Goal: Transaction & Acquisition: Book appointment/travel/reservation

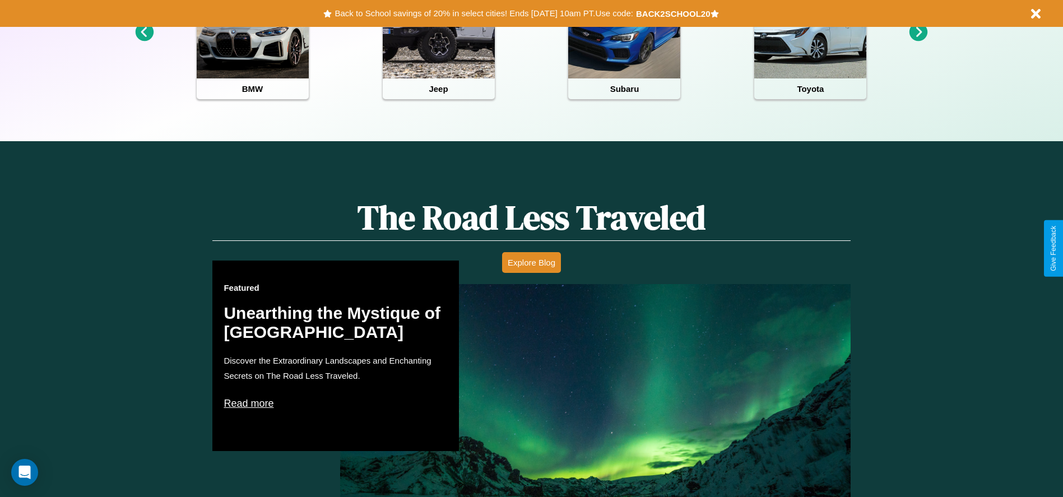
scroll to position [1608, 0]
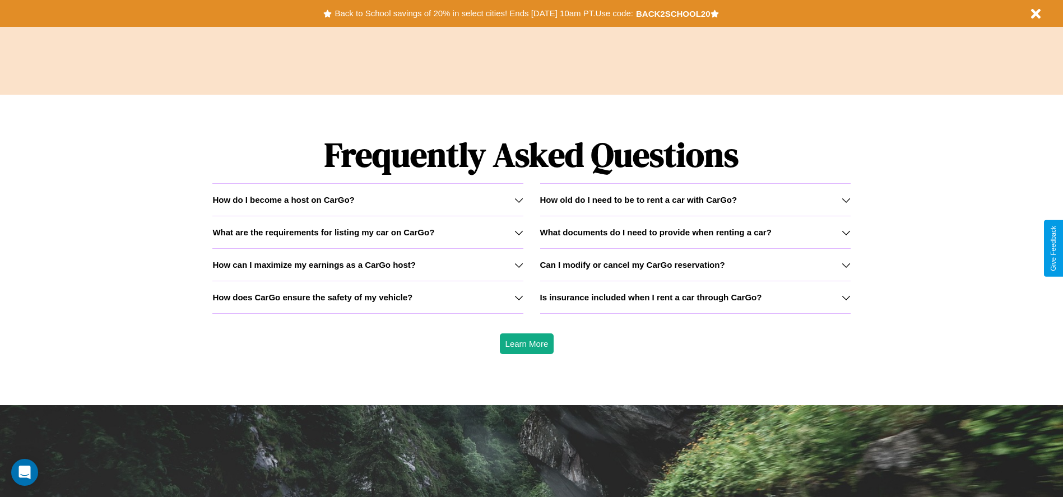
click at [695, 265] on h3 "Can I modify or cancel my CarGo reservation?" at bounding box center [632, 265] width 185 height 10
click at [368, 297] on h3 "How does CarGo ensure the safety of my vehicle?" at bounding box center [312, 298] width 200 height 10
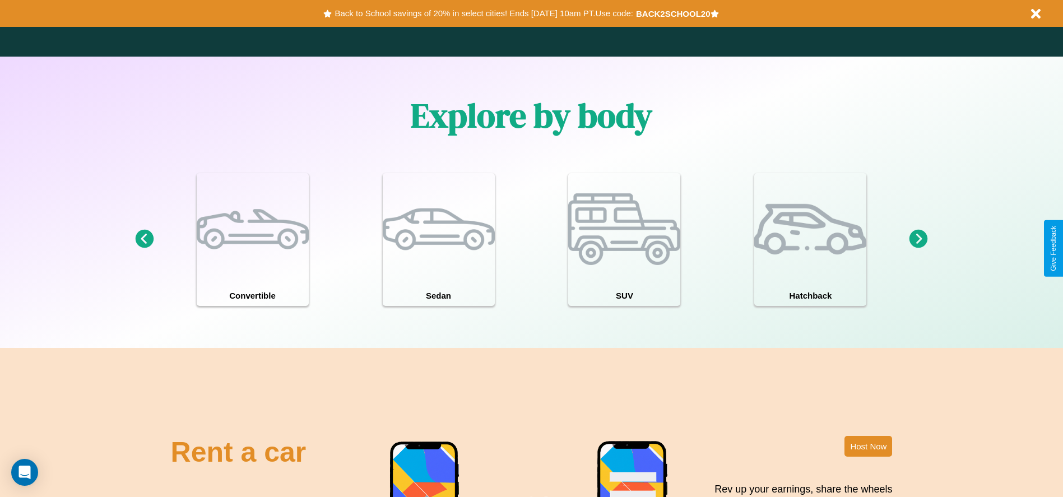
scroll to position [978, 0]
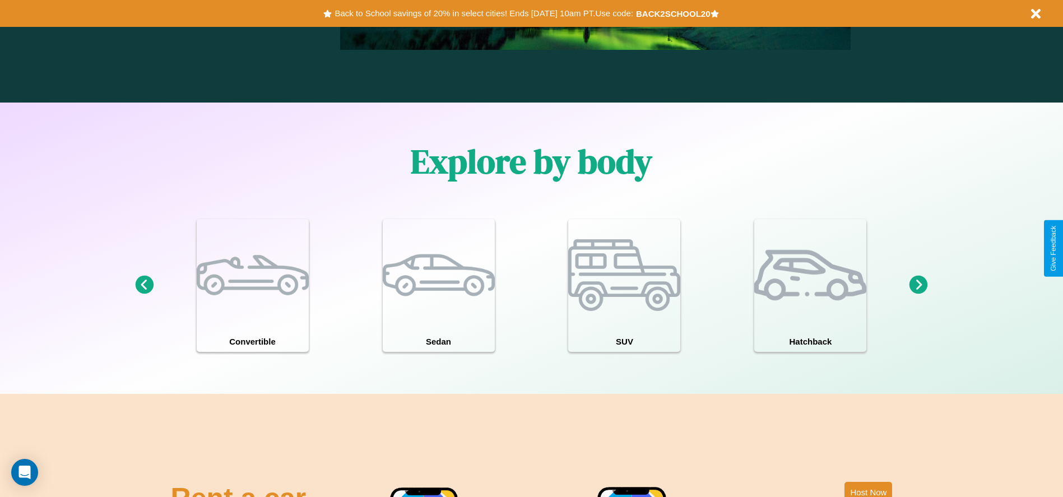
click at [919, 285] on icon at bounding box center [919, 285] width 18 height 18
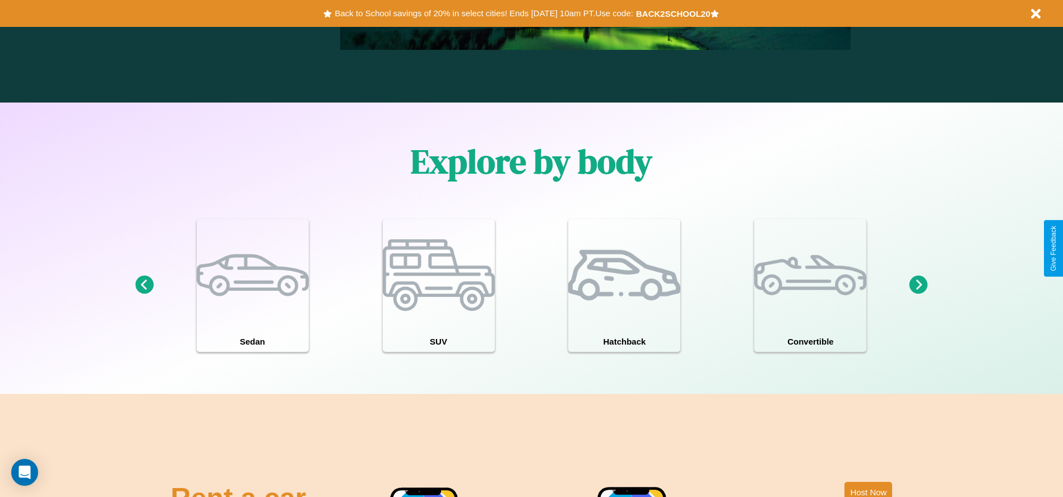
click at [919, 285] on icon at bounding box center [919, 285] width 18 height 18
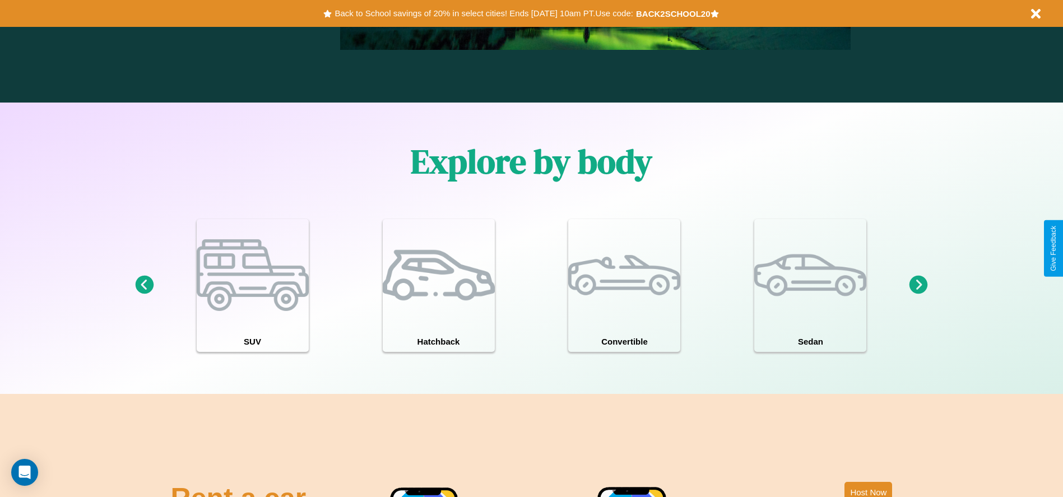
click at [919, 285] on icon at bounding box center [919, 285] width 18 height 18
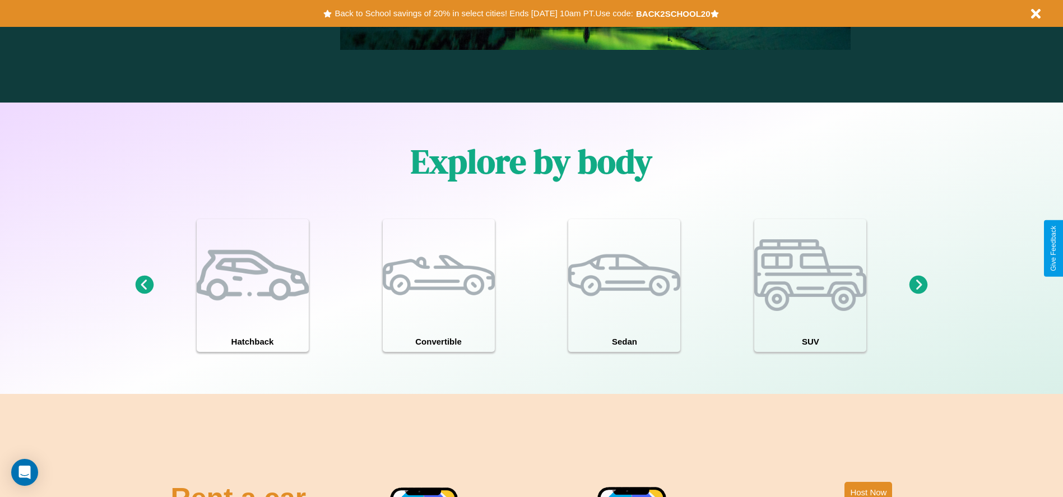
click at [919, 285] on icon at bounding box center [919, 285] width 18 height 18
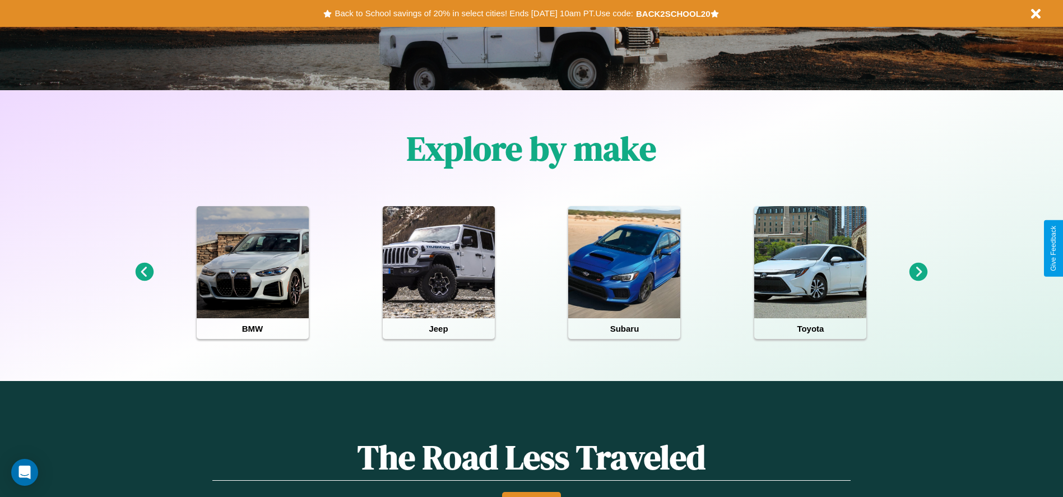
scroll to position [233, 0]
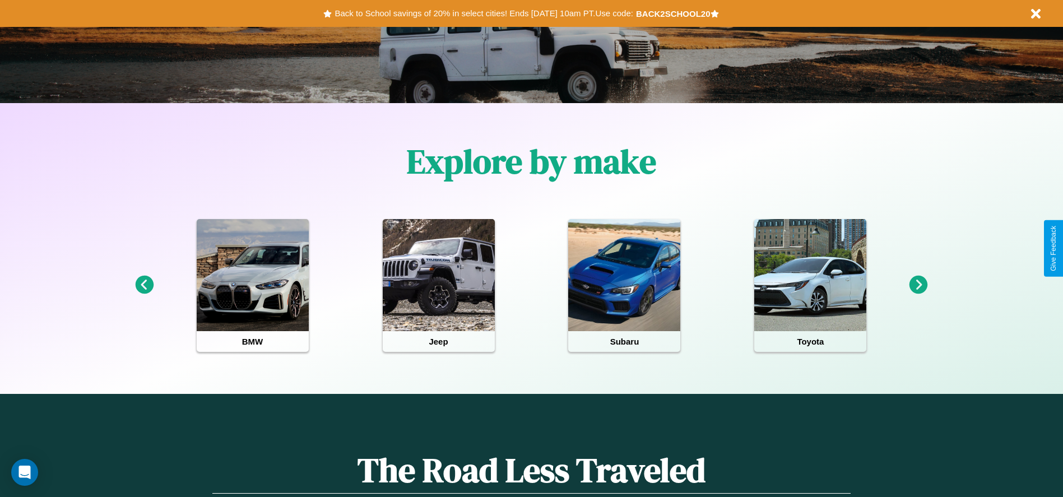
click at [144, 285] on icon at bounding box center [144, 285] width 18 height 18
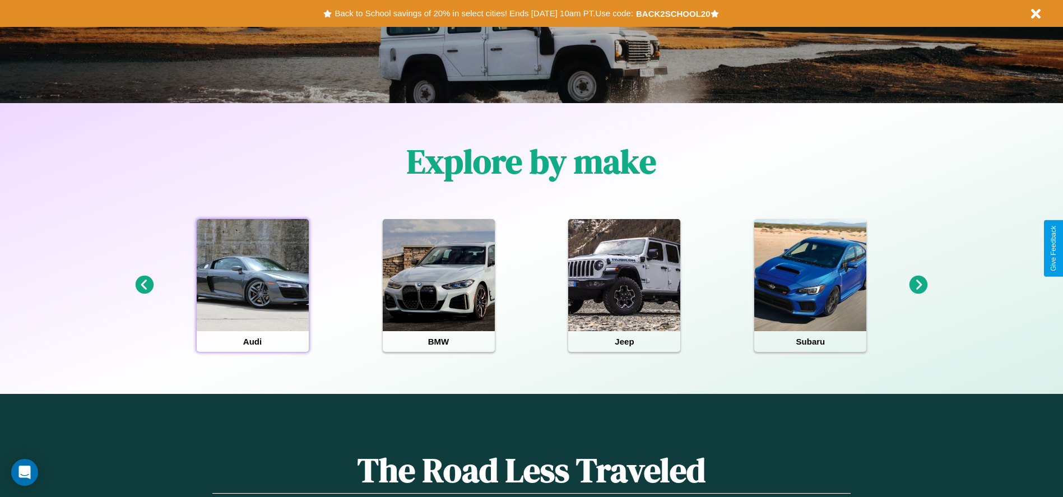
click at [252, 285] on div at bounding box center [253, 275] width 112 height 112
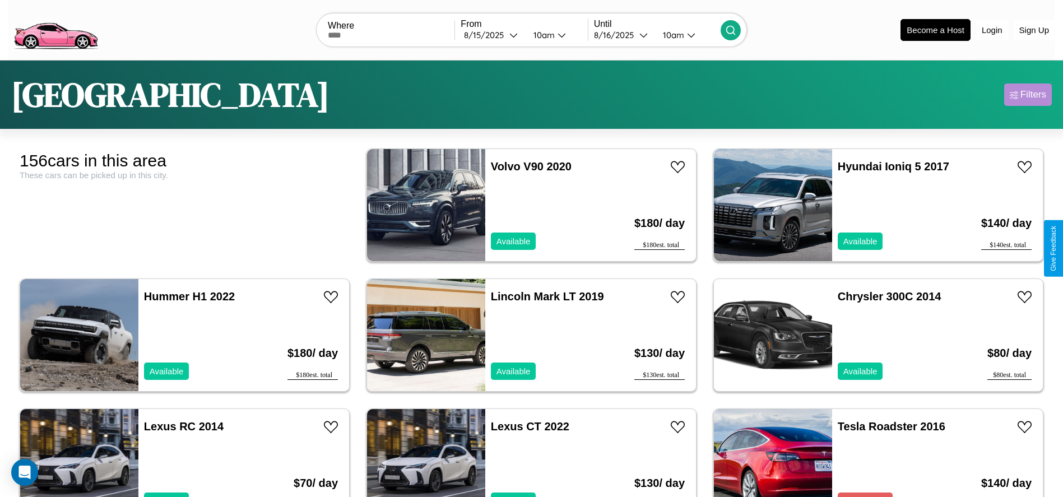
click at [1028, 95] on div "Filters" at bounding box center [1034, 94] width 26 height 11
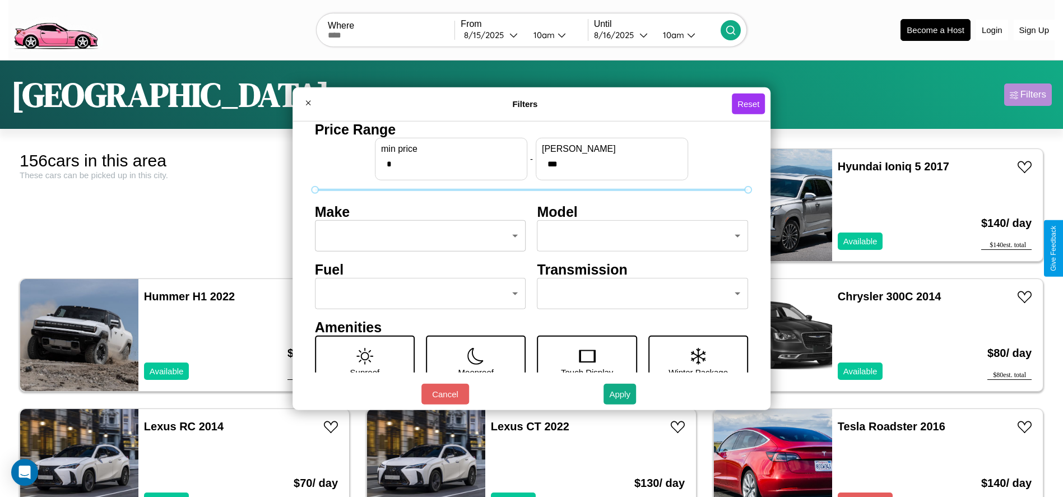
scroll to position [117, 0]
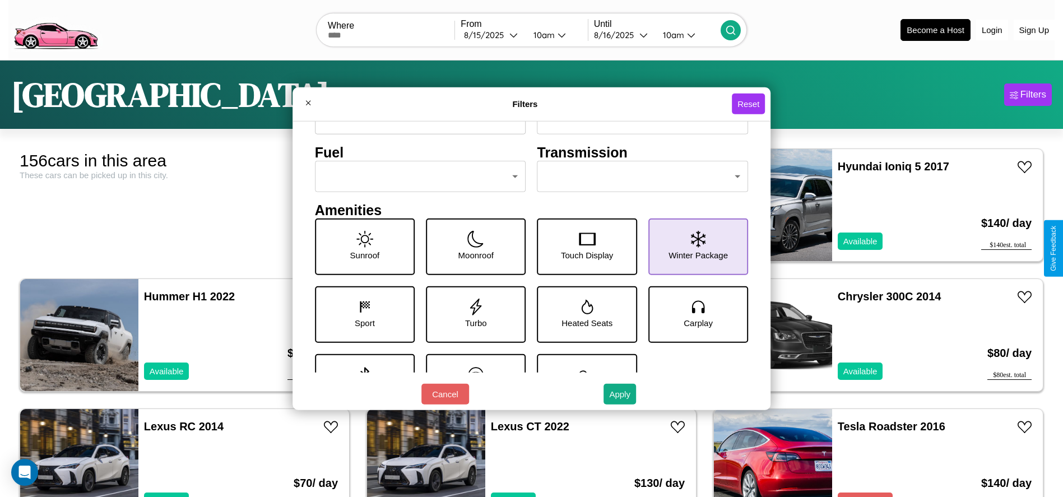
click at [692, 247] on icon at bounding box center [698, 238] width 15 height 17
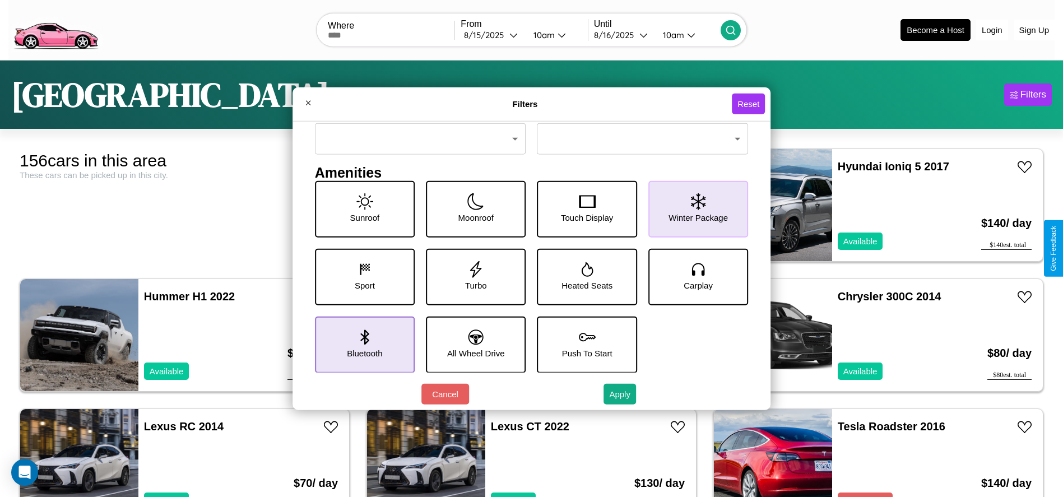
click at [362, 344] on icon at bounding box center [364, 337] width 8 height 15
click at [472, 344] on icon at bounding box center [476, 337] width 15 height 15
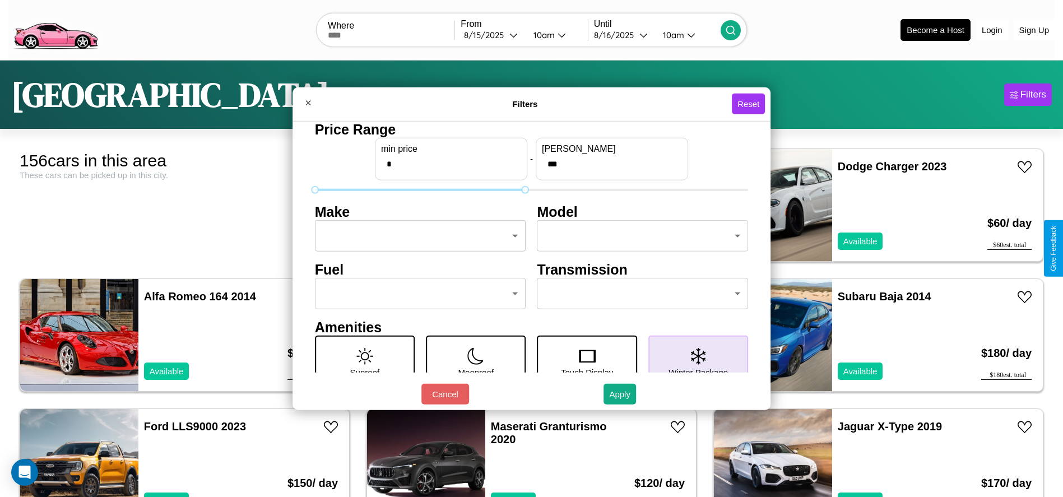
type input "***"
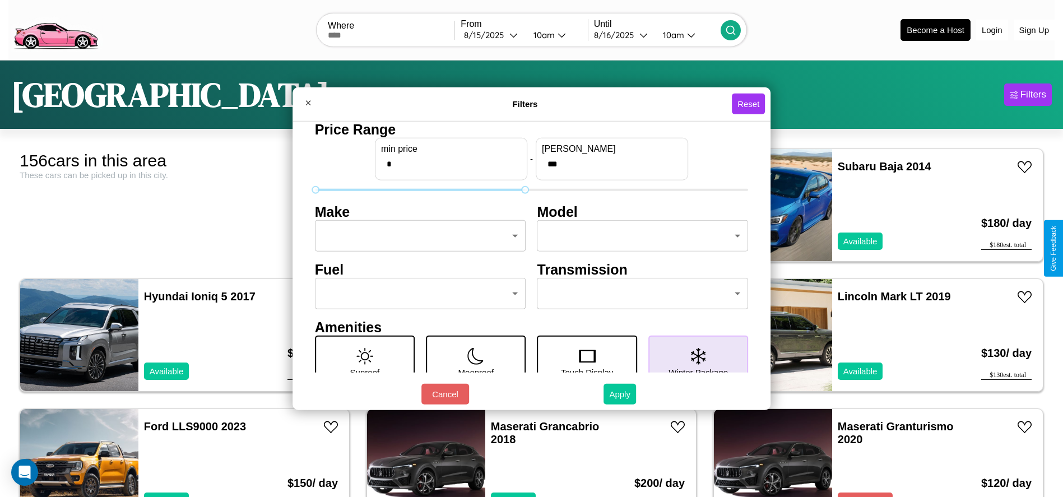
type input "*"
click at [621, 394] on button "Apply" at bounding box center [620, 394] width 33 height 21
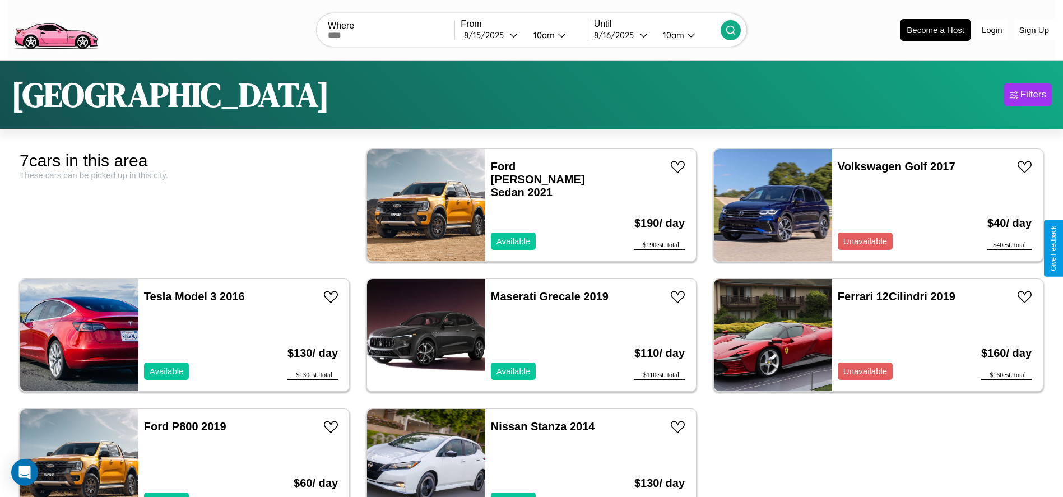
scroll to position [59, 0]
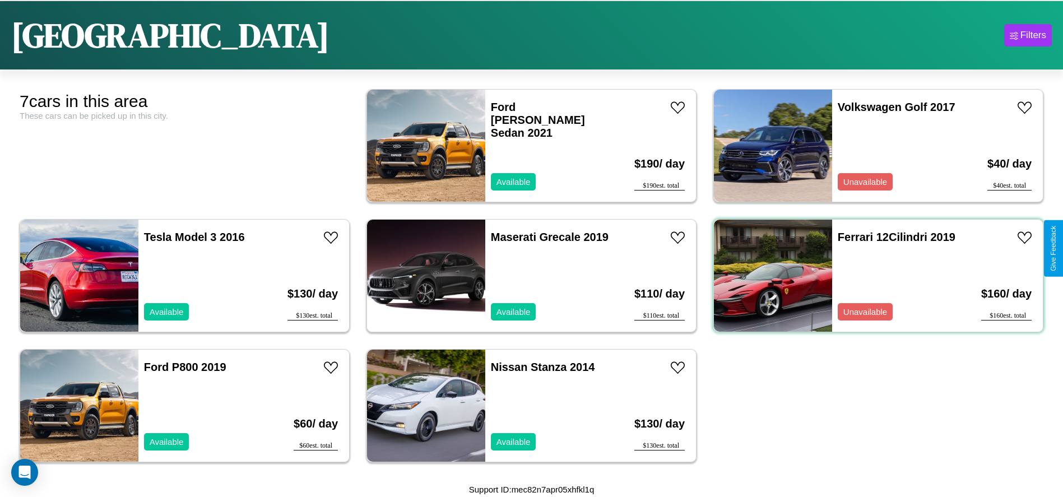
click at [872, 276] on div "Ferrari 12Cilindri 2019 Unavailable" at bounding box center [896, 276] width 129 height 112
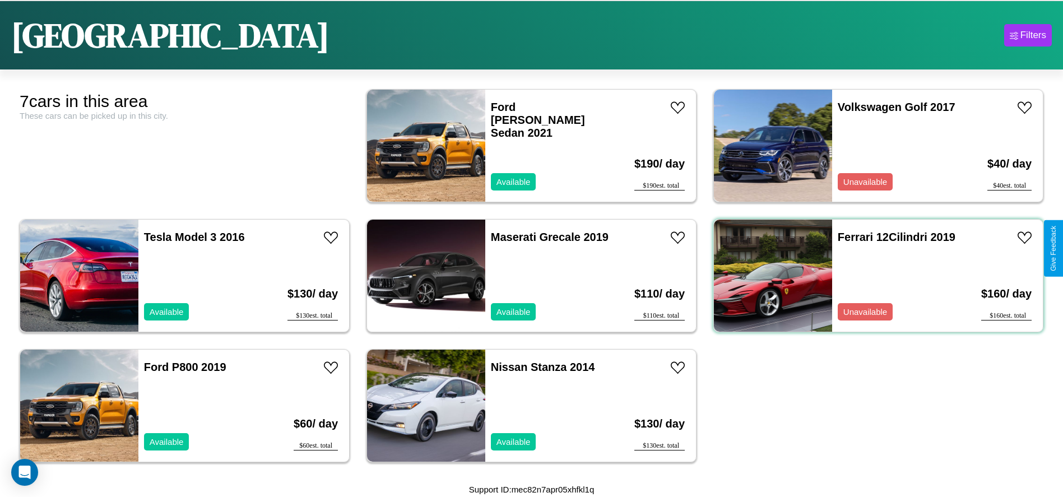
click at [872, 276] on div "Ferrari 12Cilindri 2019 Unavailable" at bounding box center [896, 276] width 129 height 112
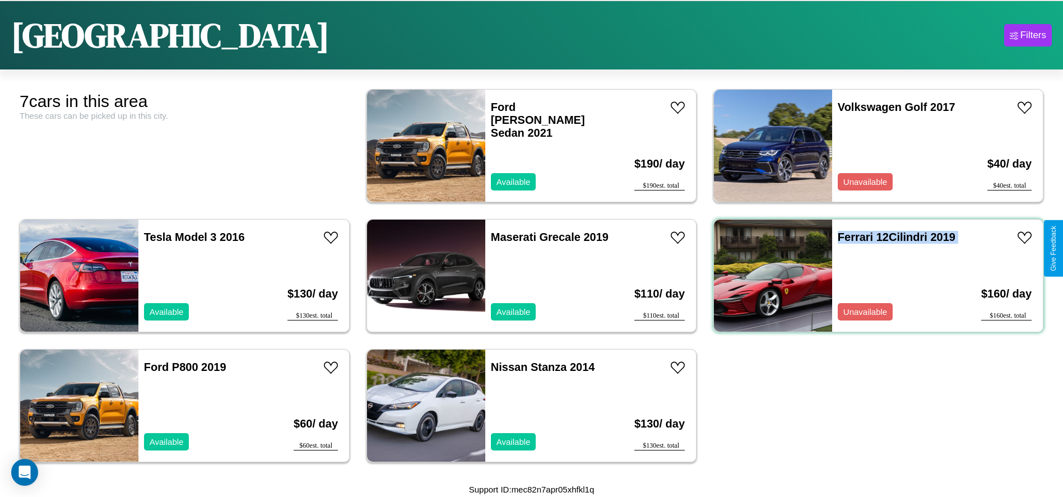
click at [872, 276] on div "Ferrari 12Cilindri 2019 Unavailable" at bounding box center [896, 276] width 129 height 112
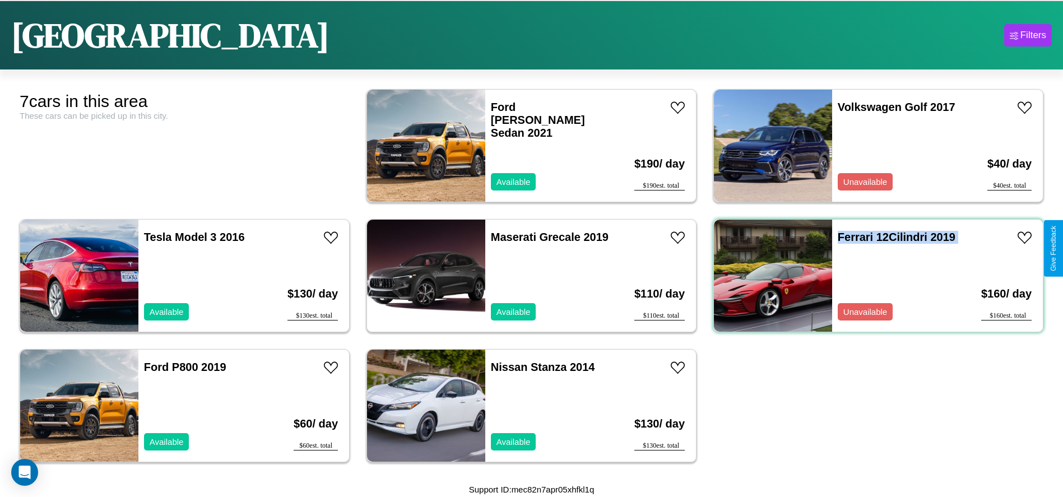
click at [872, 276] on div "Ferrari 12Cilindri 2019 Unavailable" at bounding box center [896, 276] width 129 height 112
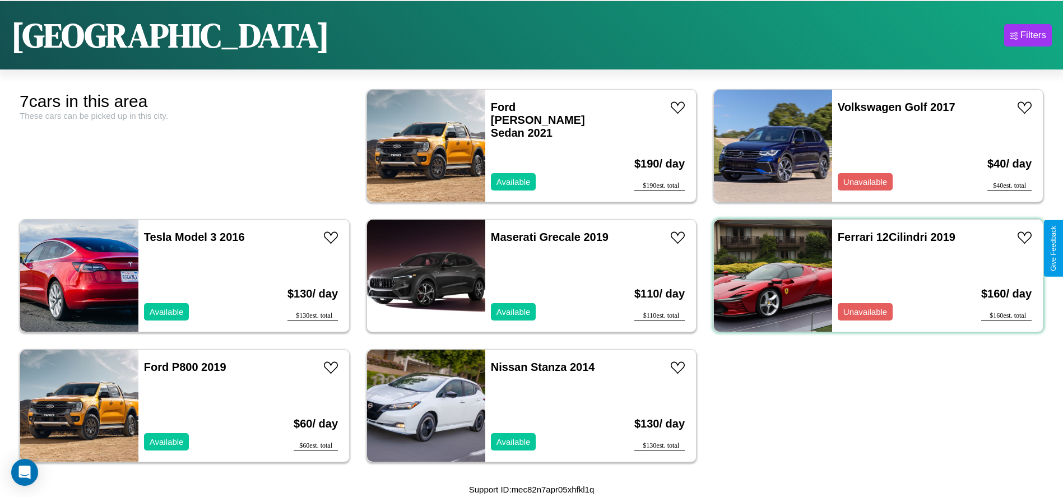
click at [872, 276] on div "Ferrari 12Cilindri 2019 Unavailable" at bounding box center [896, 276] width 129 height 112
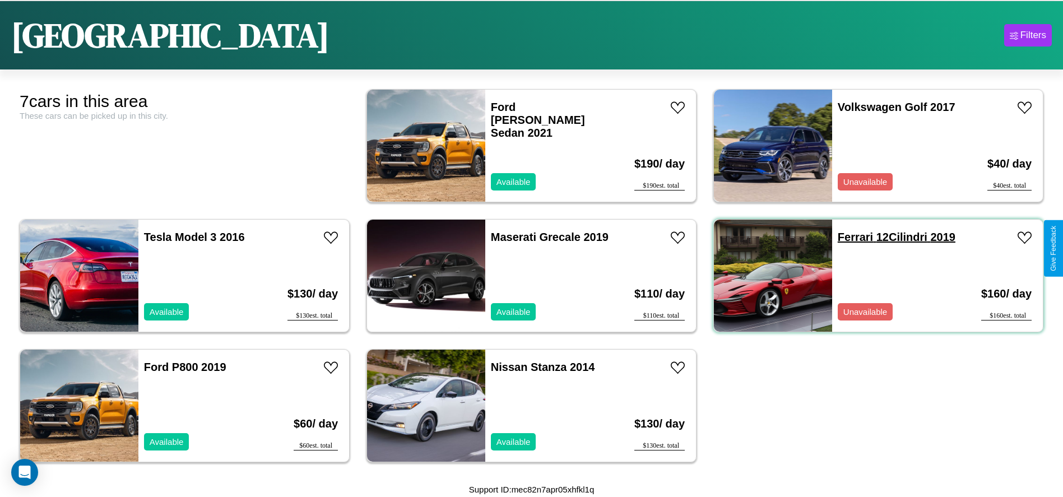
click at [849, 237] on link "Ferrari 12Cilindri 2019" at bounding box center [897, 237] width 118 height 12
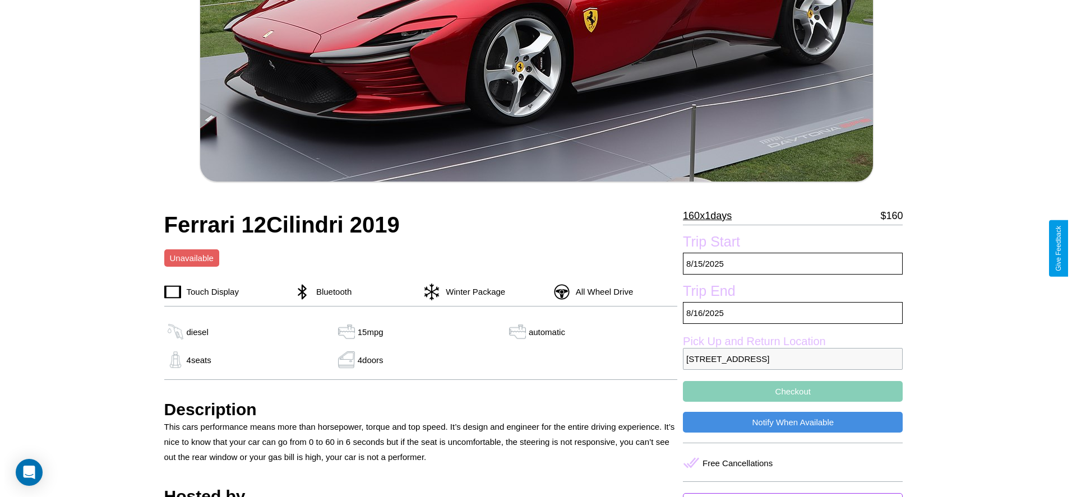
scroll to position [342, 0]
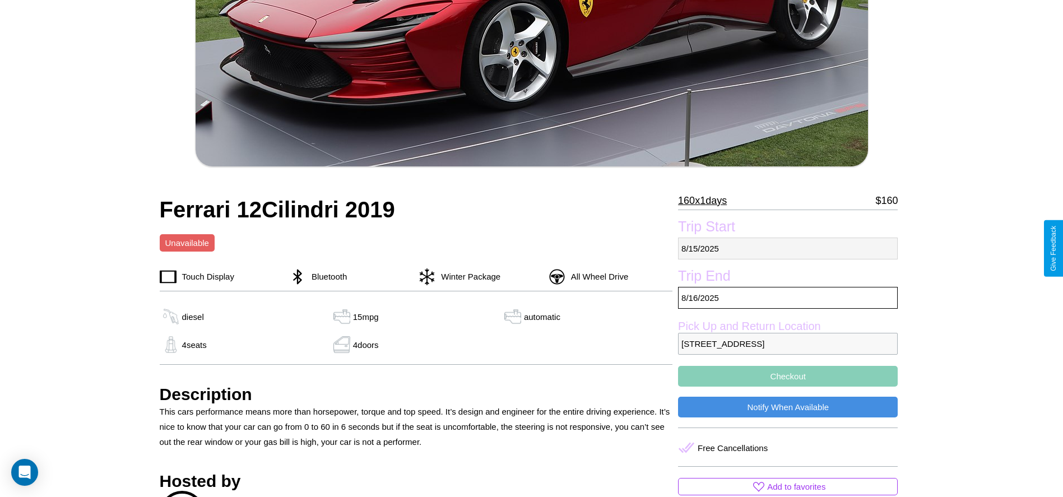
click at [788, 248] on p "8 / 15 / 2025" at bounding box center [788, 249] width 220 height 22
select select "*"
select select "****"
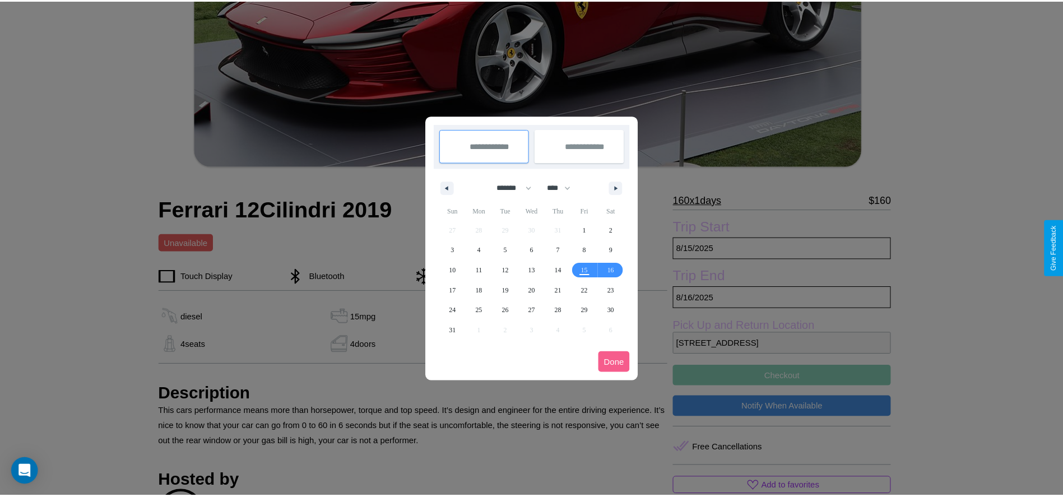
scroll to position [0, 0]
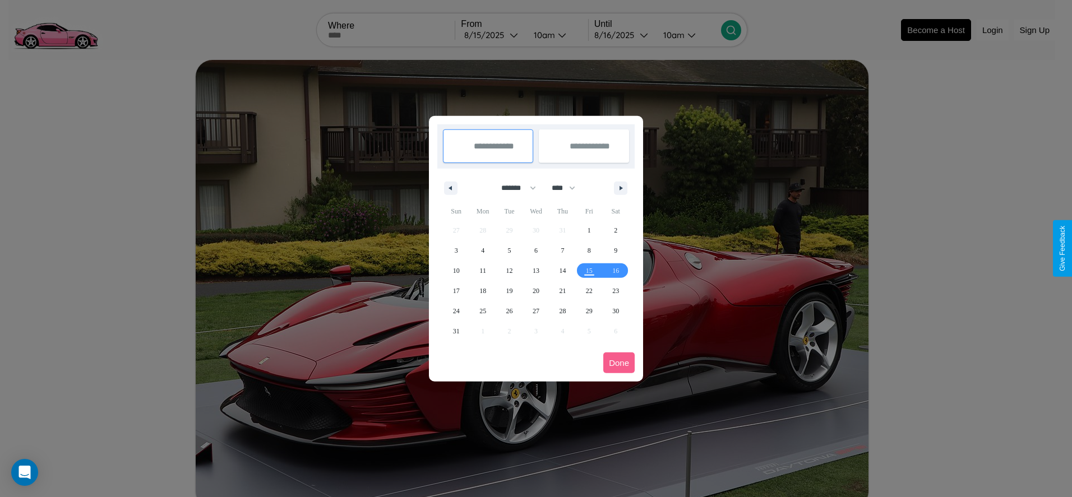
click at [492, 35] on div at bounding box center [536, 248] width 1072 height 497
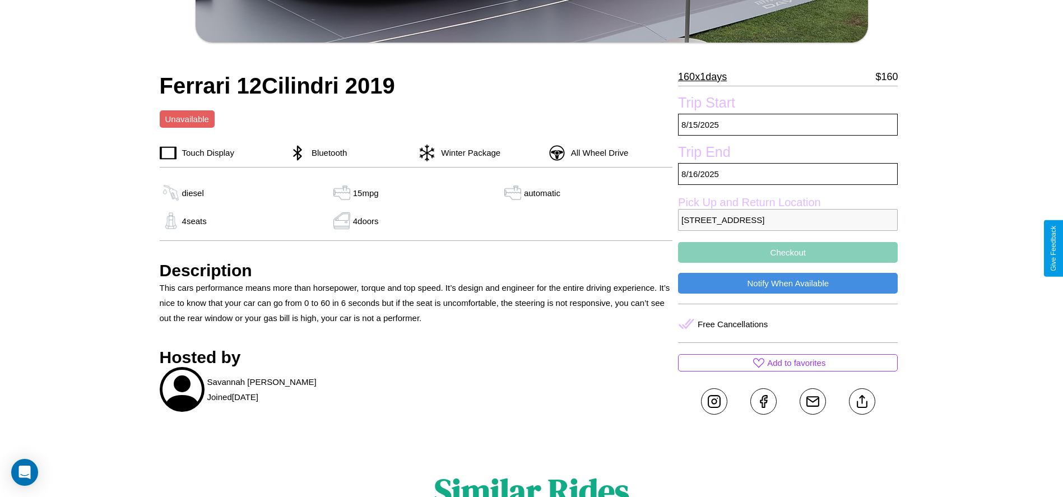
scroll to position [470, 0]
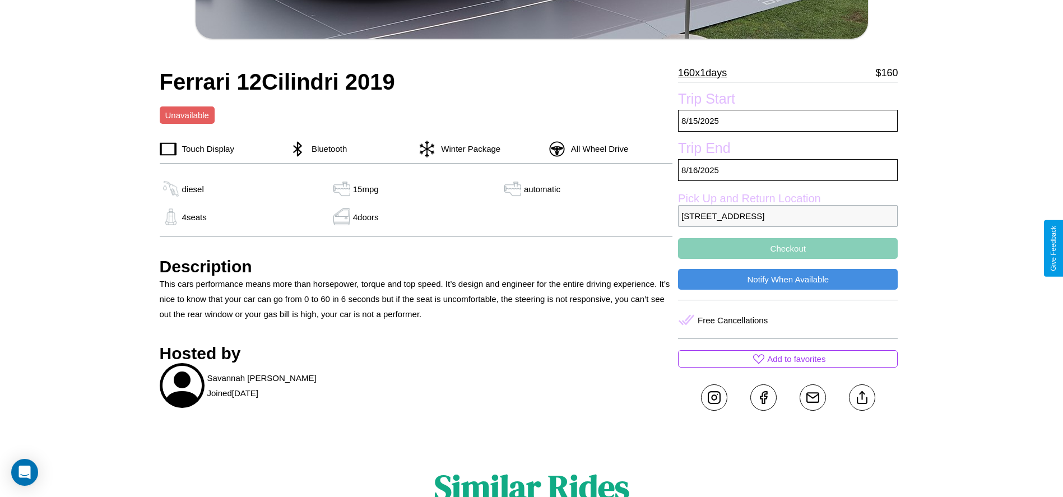
click at [788, 248] on button "Checkout" at bounding box center [788, 248] width 220 height 21
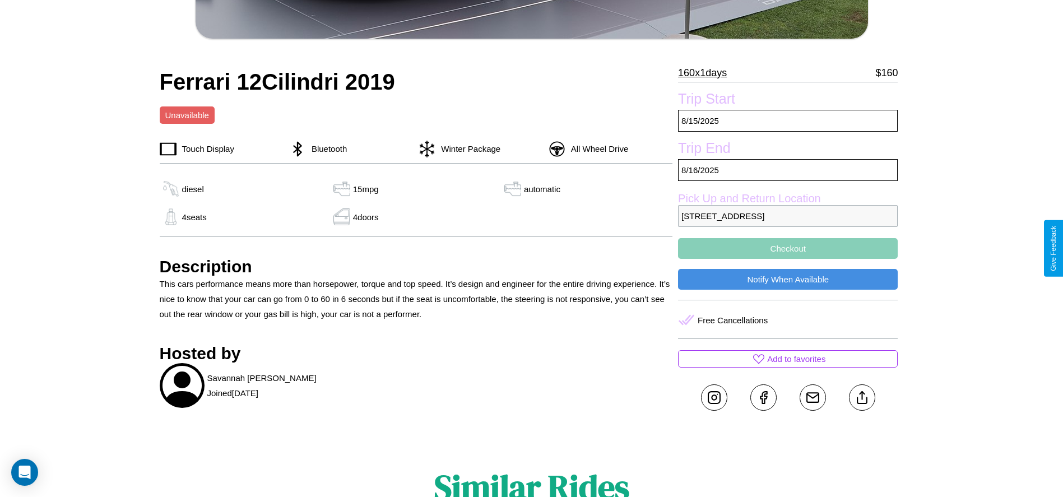
click at [788, 248] on button "Checkout" at bounding box center [788, 248] width 220 height 21
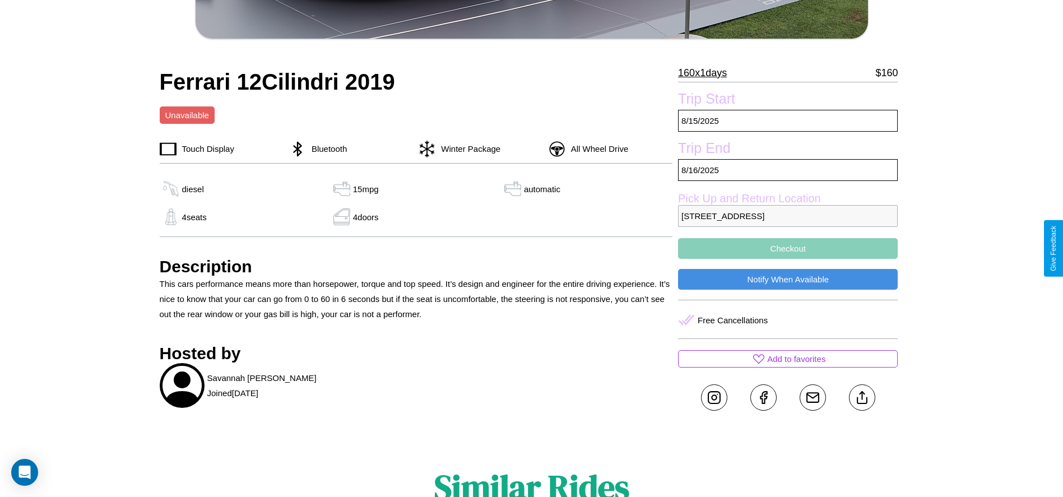
click at [788, 248] on button "Checkout" at bounding box center [788, 248] width 220 height 21
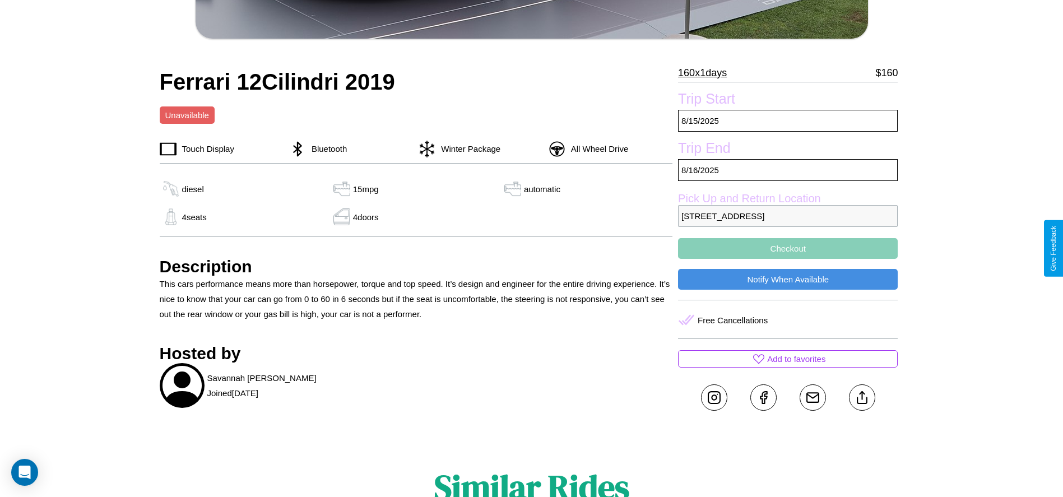
click at [788, 248] on button "Checkout" at bounding box center [788, 248] width 220 height 21
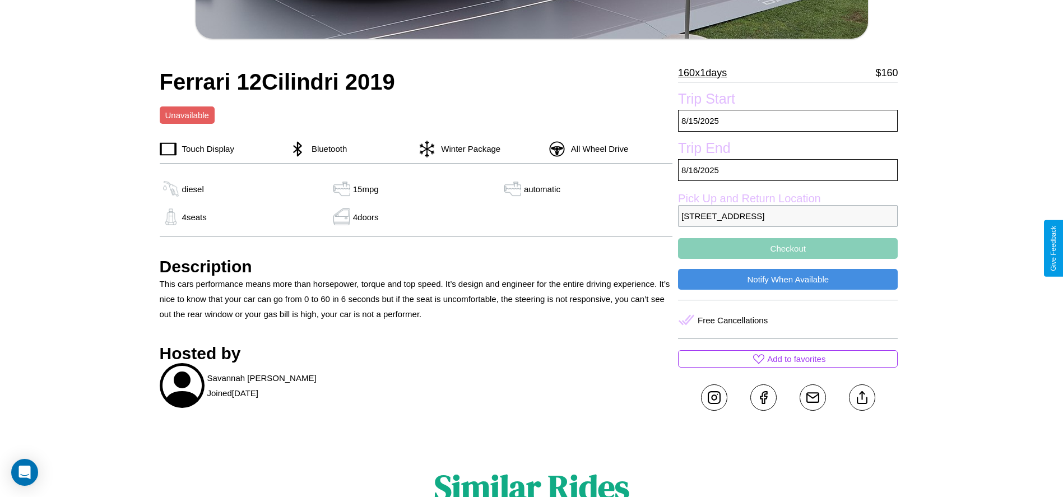
click at [788, 248] on button "Checkout" at bounding box center [788, 248] width 220 height 21
